Goal: Task Accomplishment & Management: Manage account settings

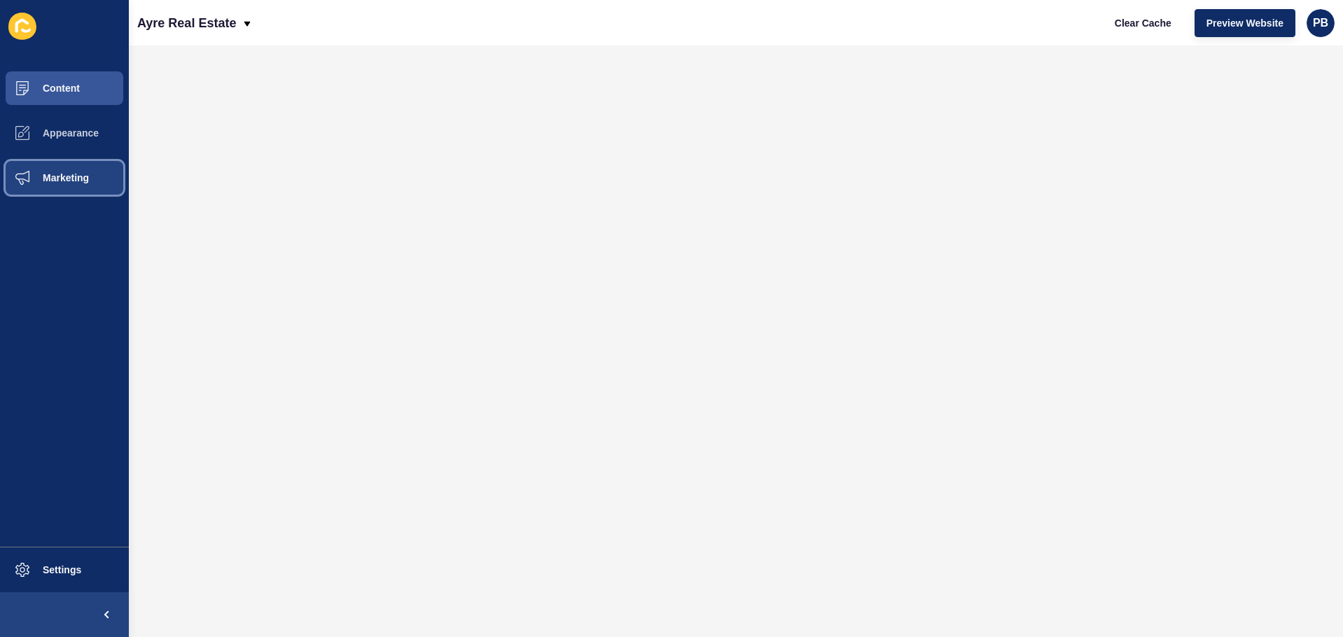
click at [73, 185] on button "Marketing" at bounding box center [64, 177] width 129 height 45
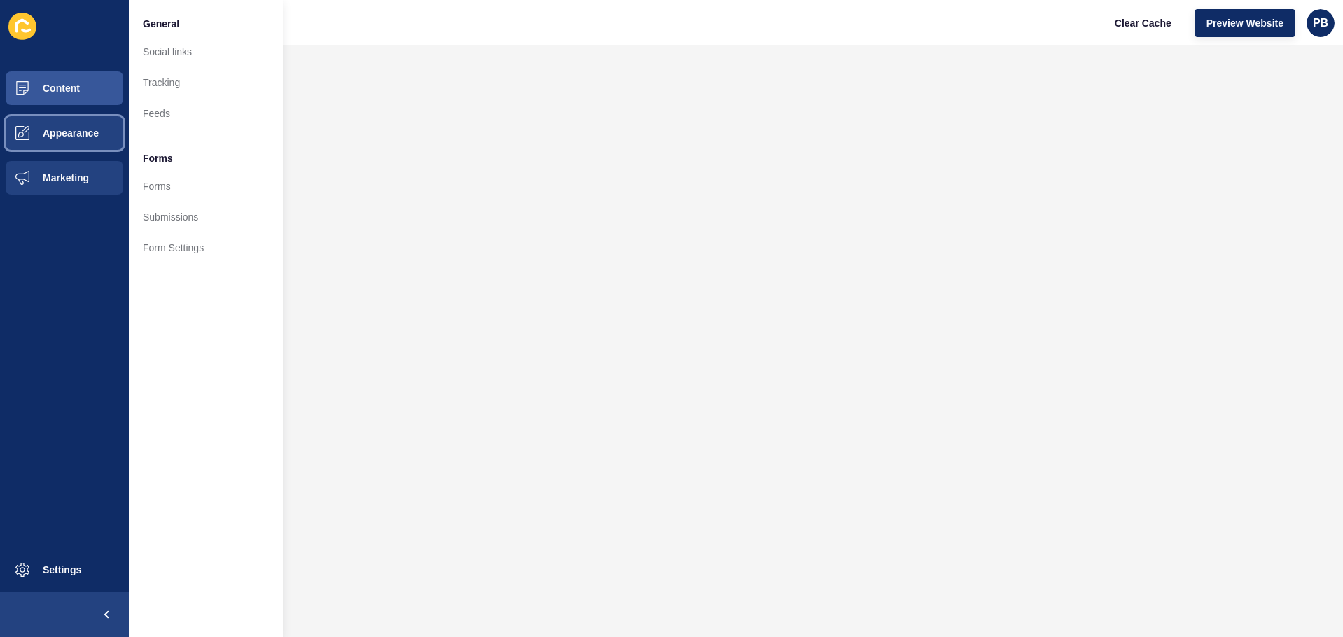
click at [81, 148] on button "Appearance" at bounding box center [64, 133] width 129 height 45
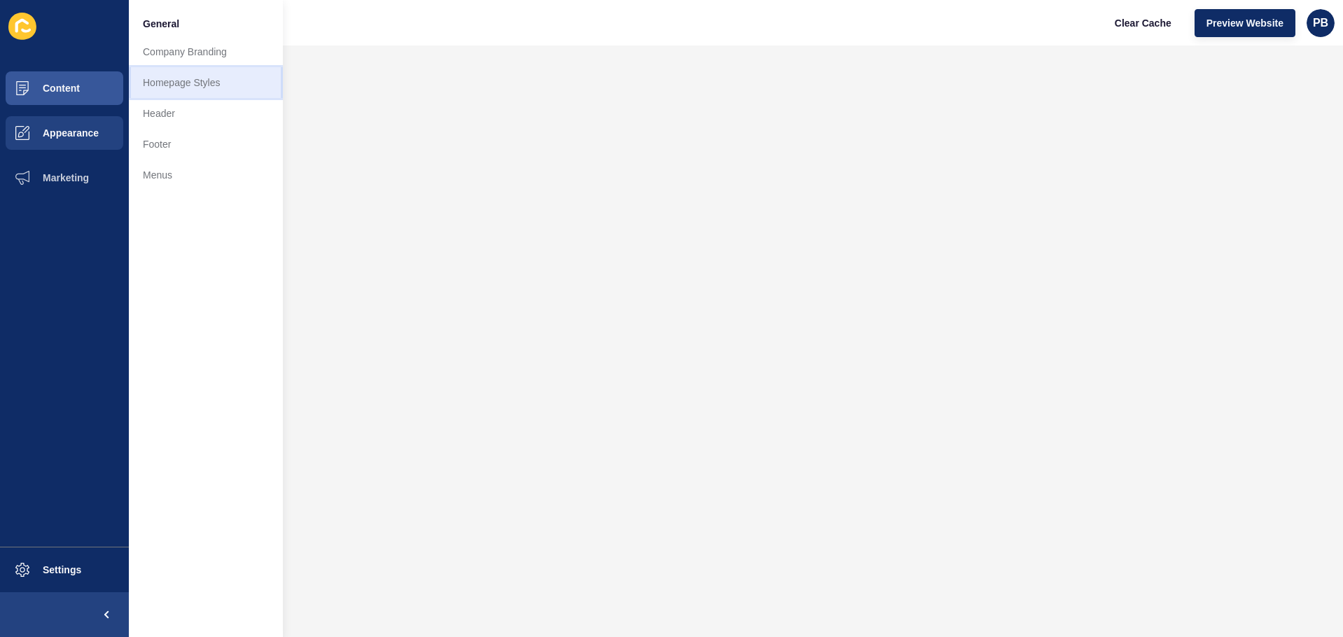
click at [182, 81] on link "Homepage Styles" at bounding box center [206, 82] width 154 height 31
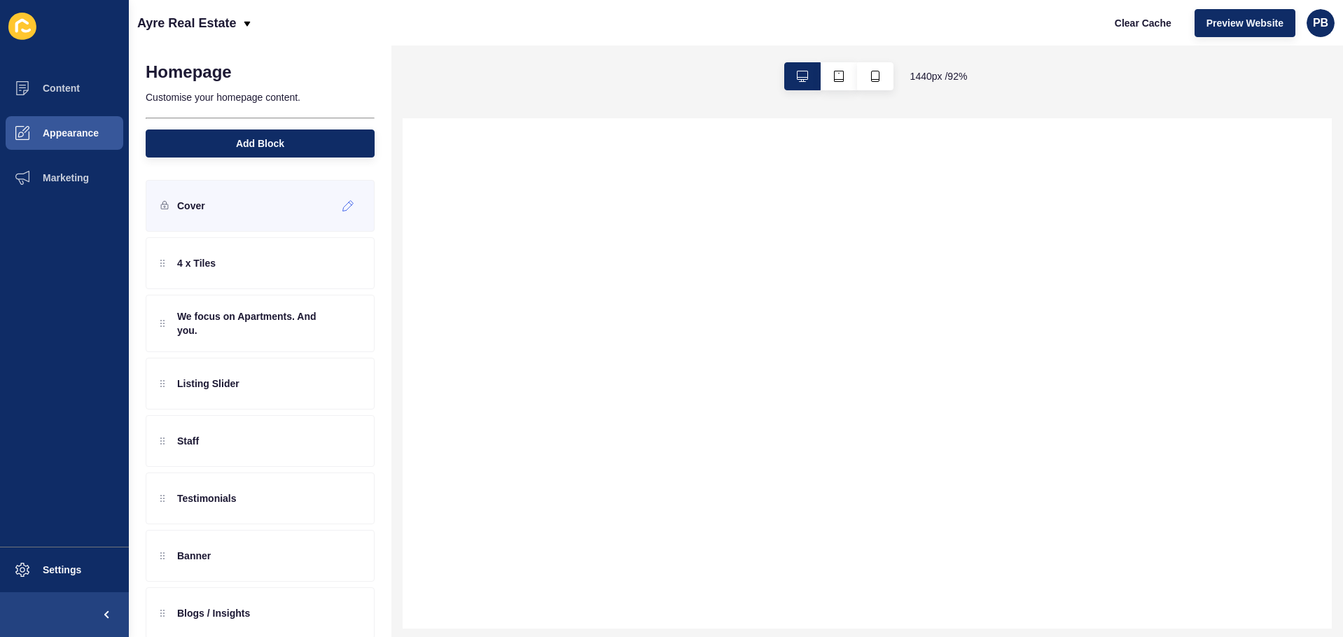
click at [232, 219] on div "Cover" at bounding box center [260, 206] width 229 height 52
click at [342, 207] on icon at bounding box center [348, 205] width 12 height 11
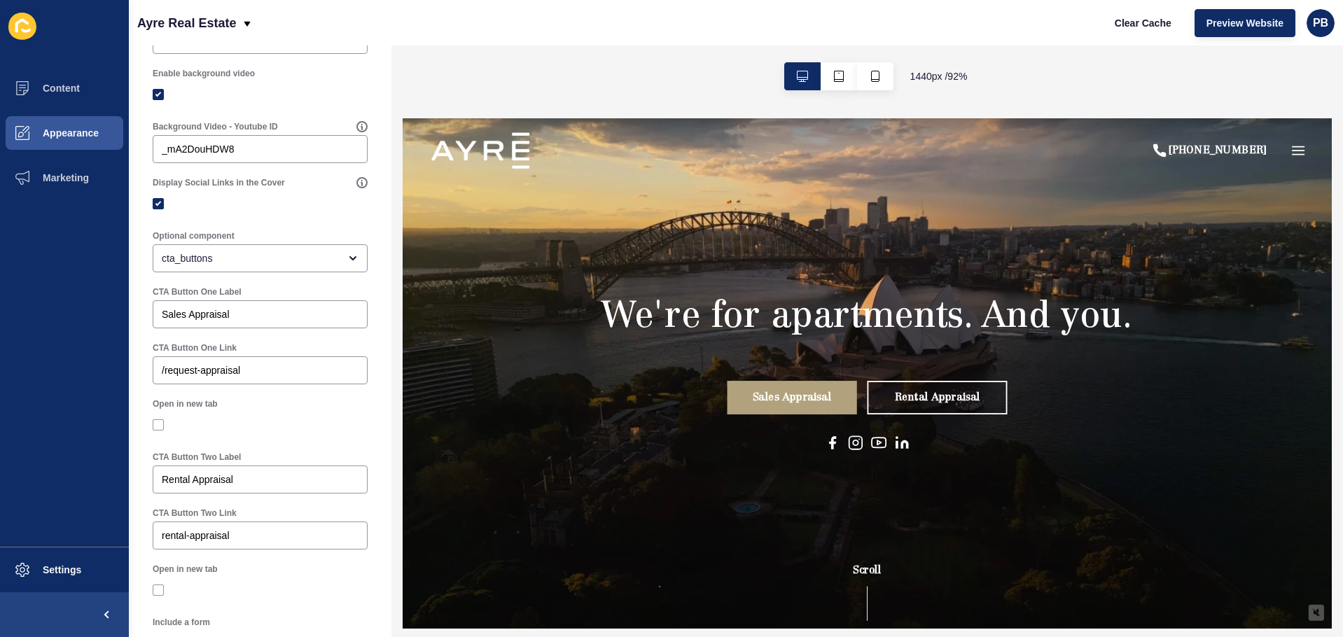
scroll to position [630, 0]
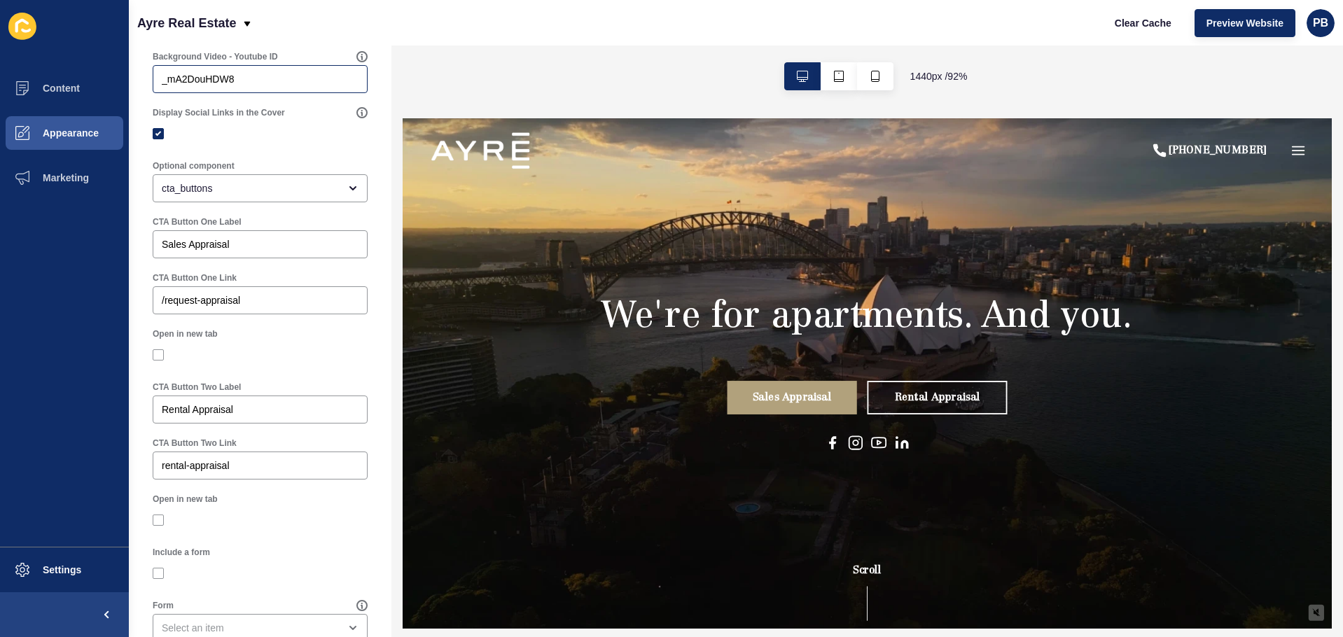
click at [221, 93] on div "_mA2DouHDW8" at bounding box center [260, 79] width 215 height 28
drag, startPoint x: 221, startPoint y: 98, endPoint x: 219, endPoint y: 85, distance: 12.7
click at [221, 93] on div "_mA2DouHDW8" at bounding box center [260, 79] width 215 height 28
click at [218, 85] on input "_mA2DouHDW8" at bounding box center [260, 79] width 197 height 14
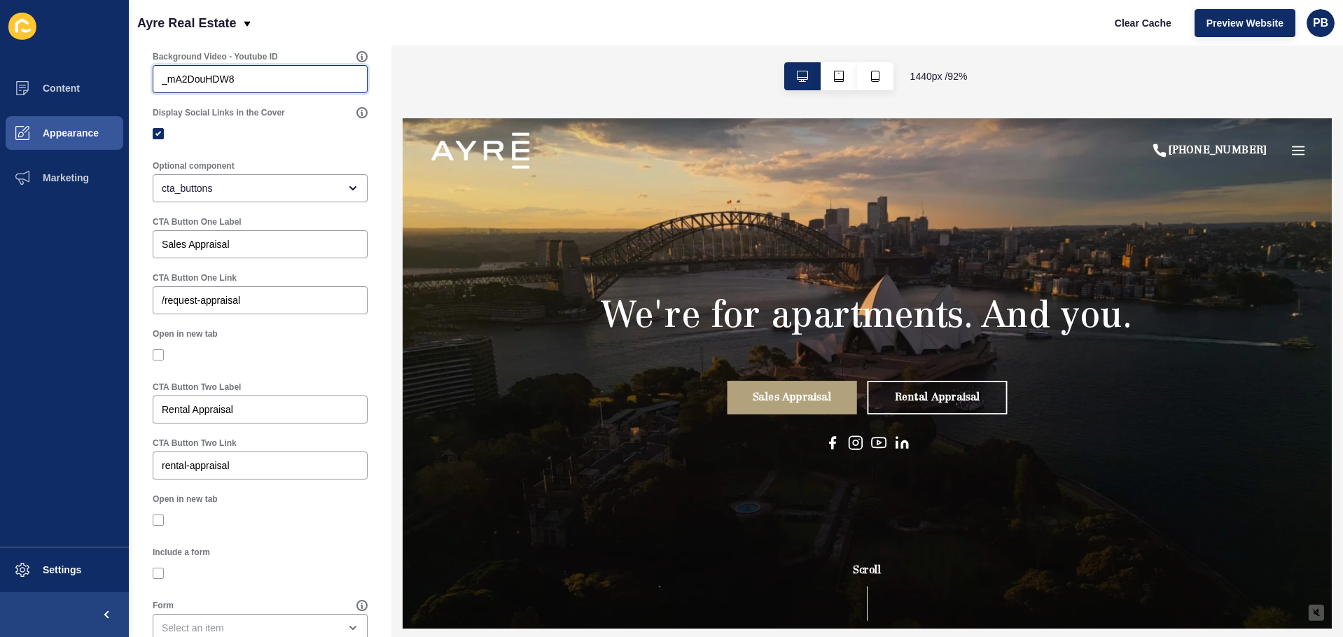
click at [218, 85] on input "_mA2DouHDW8" at bounding box center [260, 79] width 197 height 14
